Goal: Information Seeking & Learning: Learn about a topic

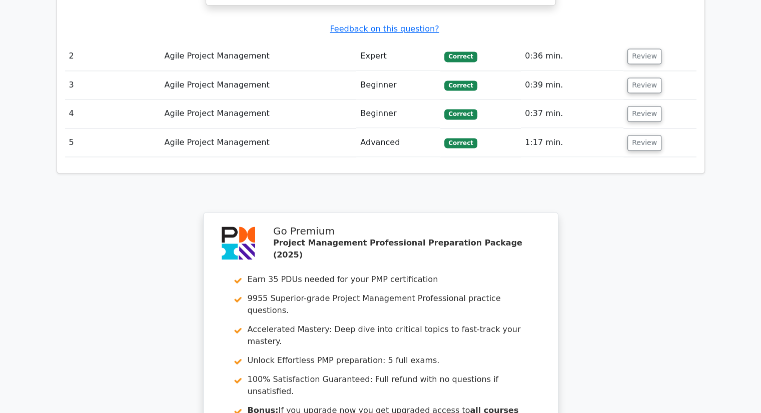
scroll to position [1539, 0]
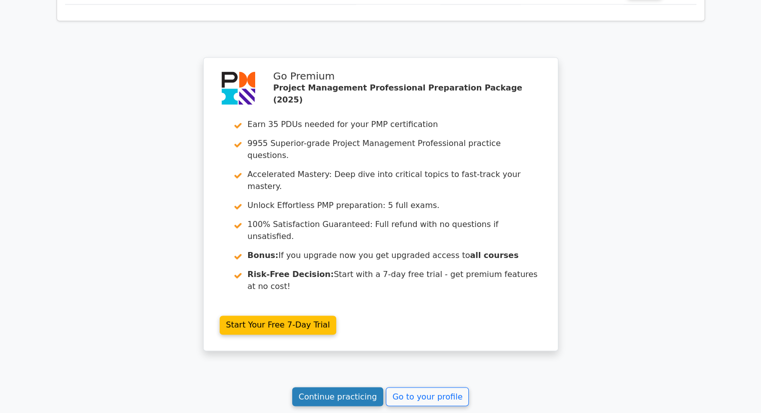
click at [368, 387] on link "Continue practicing" at bounding box center [338, 396] width 92 height 19
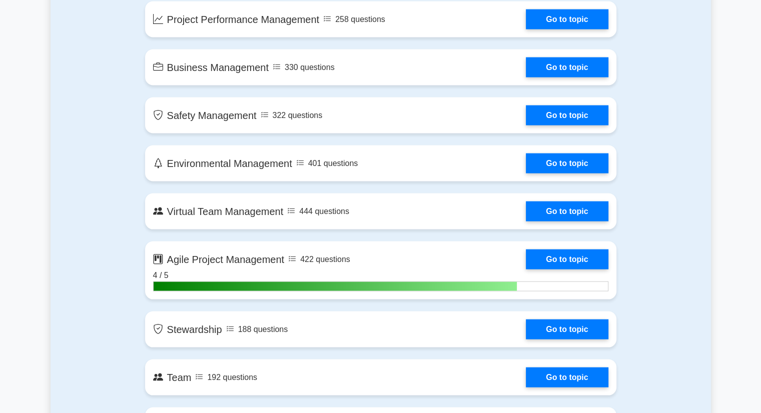
scroll to position [1925, 0]
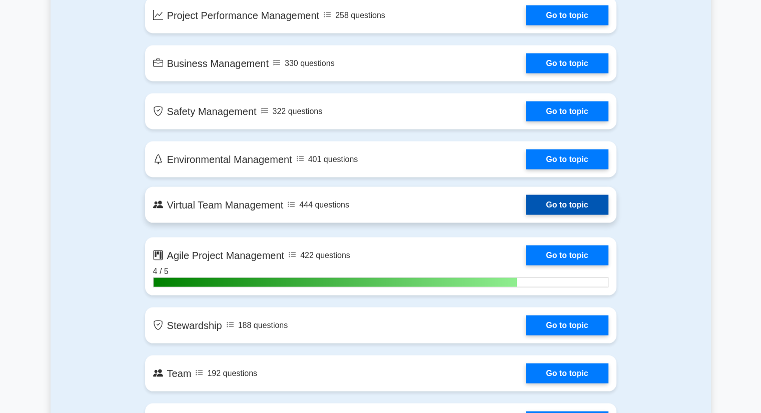
click at [535, 211] on link "Go to topic" at bounding box center [567, 205] width 82 height 20
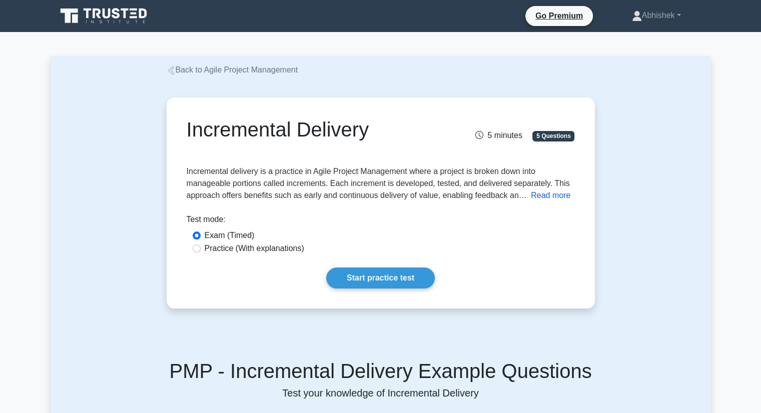
click at [541, 195] on button "Read more" at bounding box center [551, 196] width 40 height 12
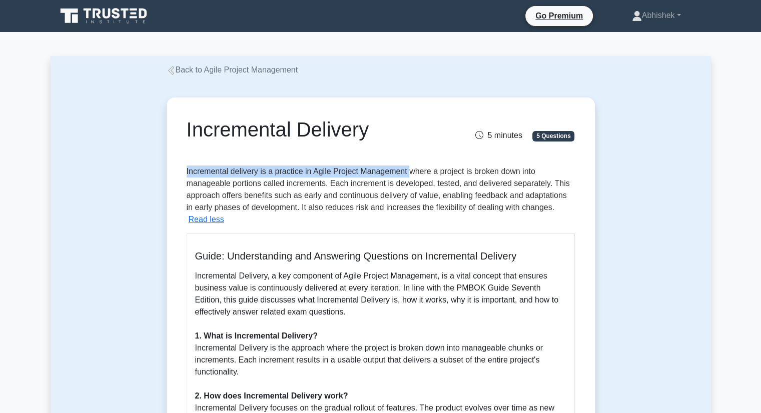
drag, startPoint x: 408, startPoint y: 170, endPoint x: 179, endPoint y: 165, distance: 229.2
click at [179, 165] on div "Incremental Delivery 5 minutes 5 Questions Incremental delivery is a practice i…" at bounding box center [381, 414] width 420 height 624
copy span "Incremental delivery is a practice in Agile Project Management"
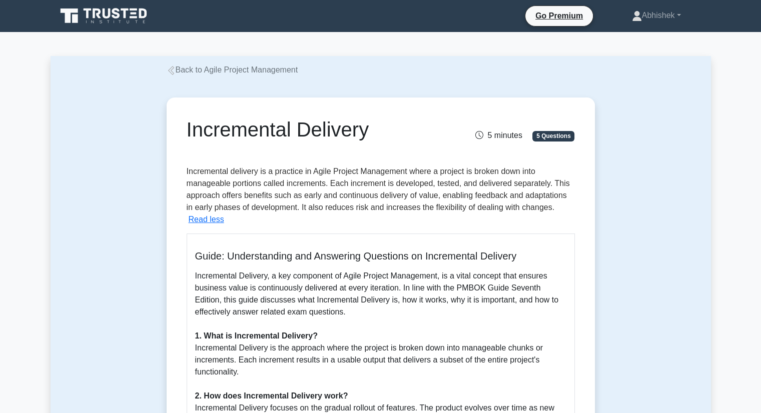
click at [386, 211] on span "Incremental delivery is a practice in Agile Project Management where a project …" at bounding box center [378, 189] width 383 height 45
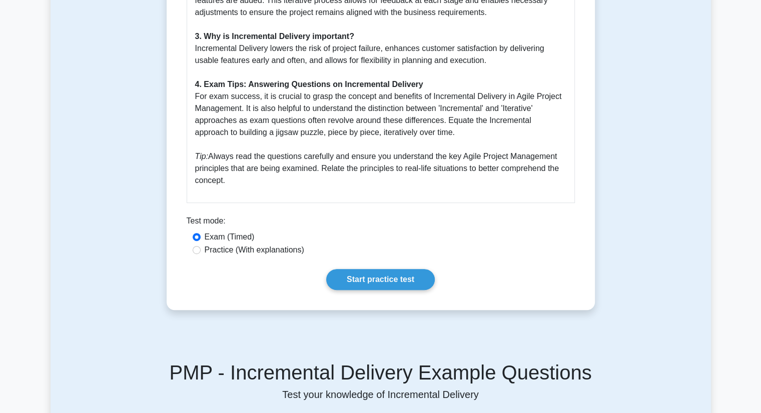
scroll to position [438, 0]
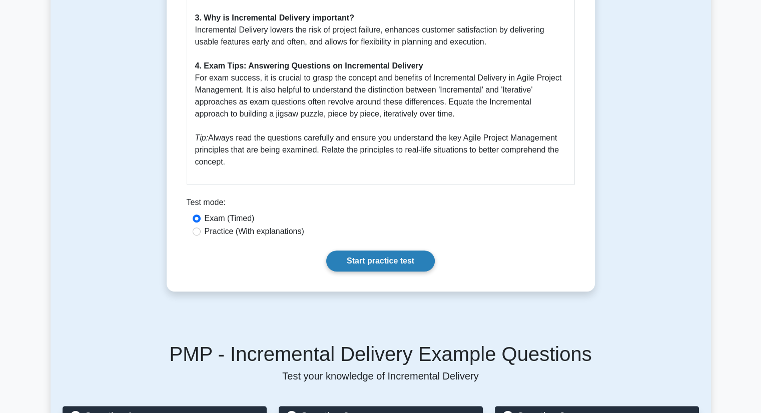
click at [364, 264] on link "Start practice test" at bounding box center [380, 261] width 109 height 21
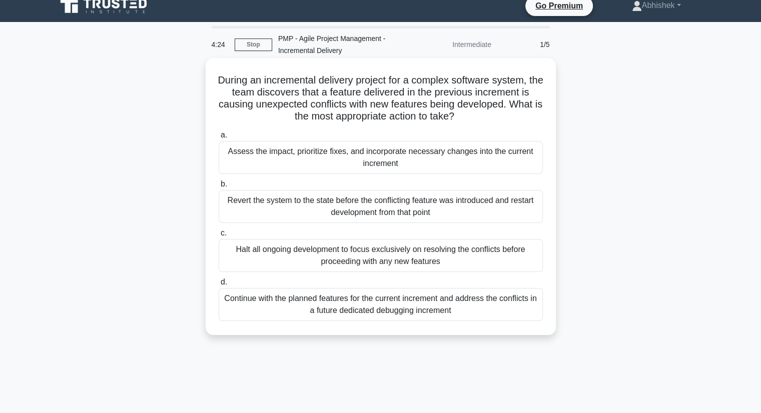
scroll to position [11, 0]
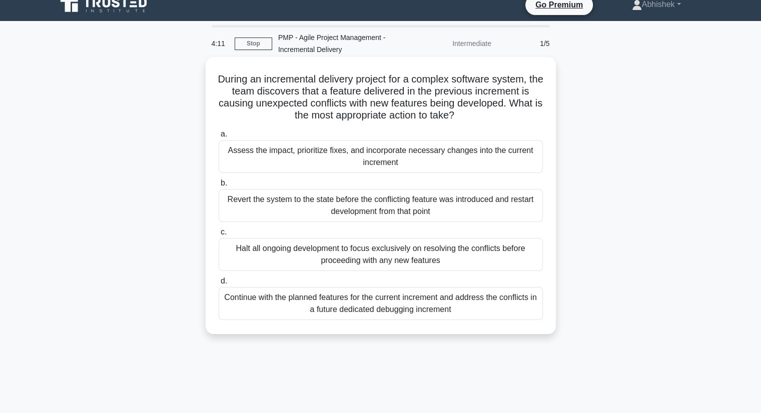
click at [407, 167] on div "Assess the impact, prioritize fixes, and incorporate necessary changes into the…" at bounding box center [381, 156] width 324 height 33
click at [219, 138] on input "a. Assess the impact, prioritize fixes, and incorporate necessary changes into …" at bounding box center [219, 134] width 0 height 7
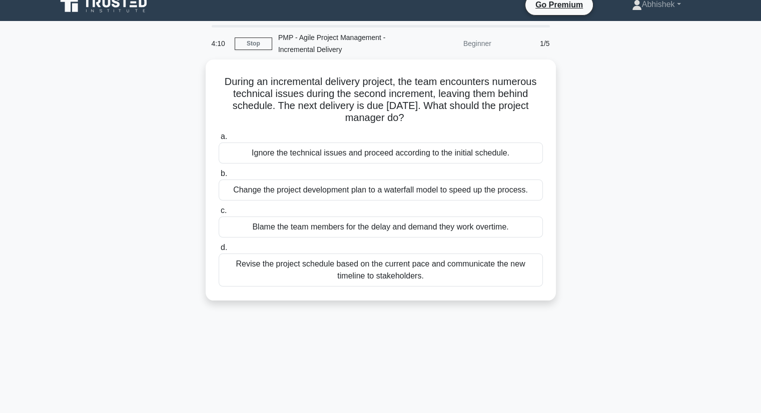
scroll to position [0, 0]
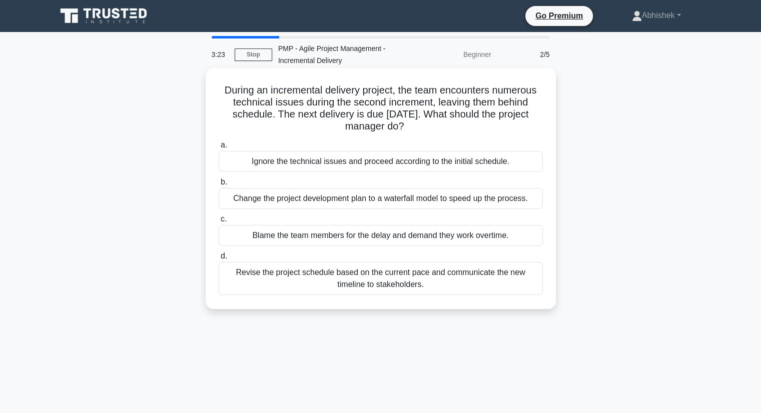
click at [334, 274] on div "Revise the project schedule based on the current pace and communicate the new t…" at bounding box center [381, 278] width 324 height 33
click at [219, 260] on input "d. Revise the project schedule based on the current pace and communicate the ne…" at bounding box center [219, 256] width 0 height 7
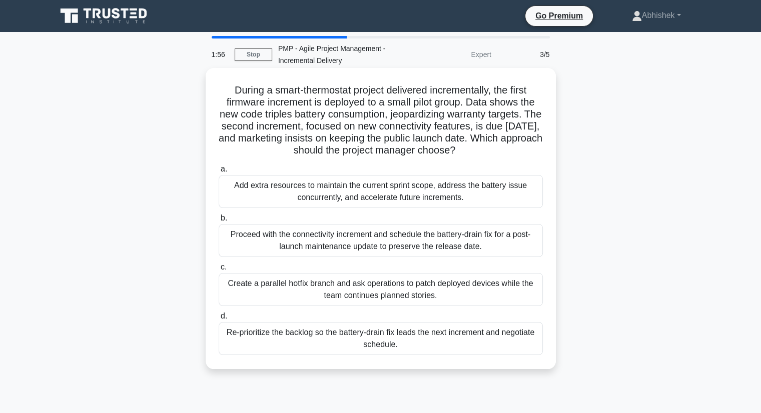
click at [333, 298] on div "Create a parallel hotfix branch and ask operations to patch deployed devices wh…" at bounding box center [381, 289] width 324 height 33
click at [219, 271] on input "c. Create a parallel hotfix branch and ask operations to patch deployed devices…" at bounding box center [219, 267] width 0 height 7
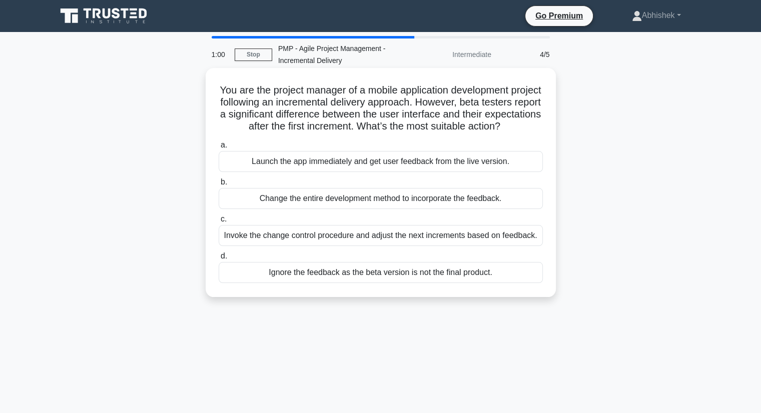
click at [394, 246] on div "Invoke the change control procedure and adjust the next increments based on fee…" at bounding box center [381, 235] width 324 height 21
click at [219, 223] on input "c. Invoke the change control procedure and adjust the next increments based on …" at bounding box center [219, 219] width 0 height 7
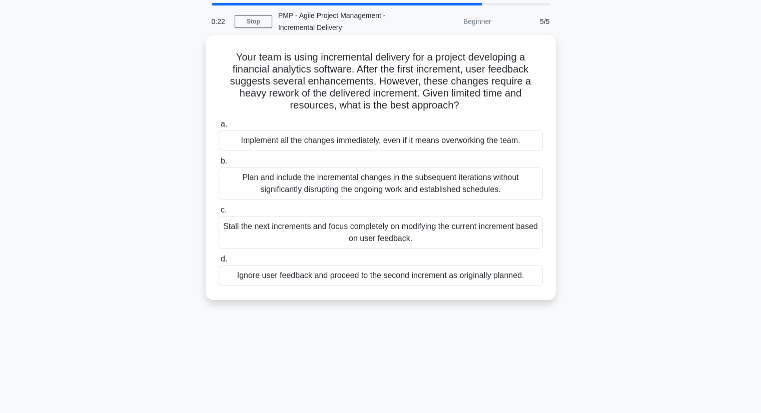
scroll to position [34, 0]
click at [378, 179] on div "Plan and include the incremental changes in the subsequent iterations without s…" at bounding box center [381, 183] width 324 height 33
click at [219, 164] on input "b. Plan and include the incremental changes in the subsequent iterations withou…" at bounding box center [219, 161] width 0 height 7
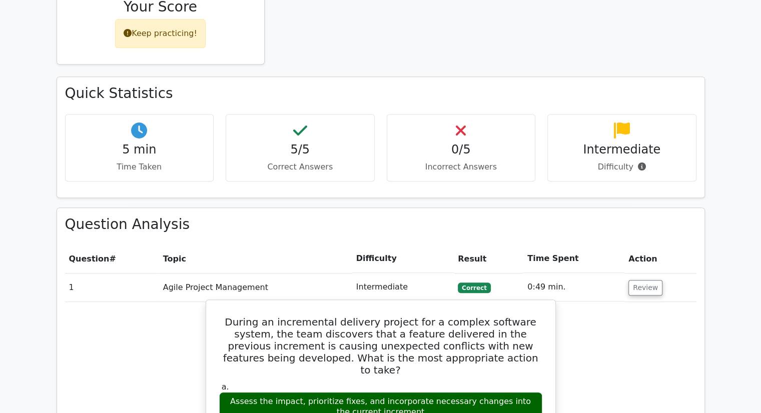
scroll to position [544, 0]
